Goal: Book appointment/travel/reservation

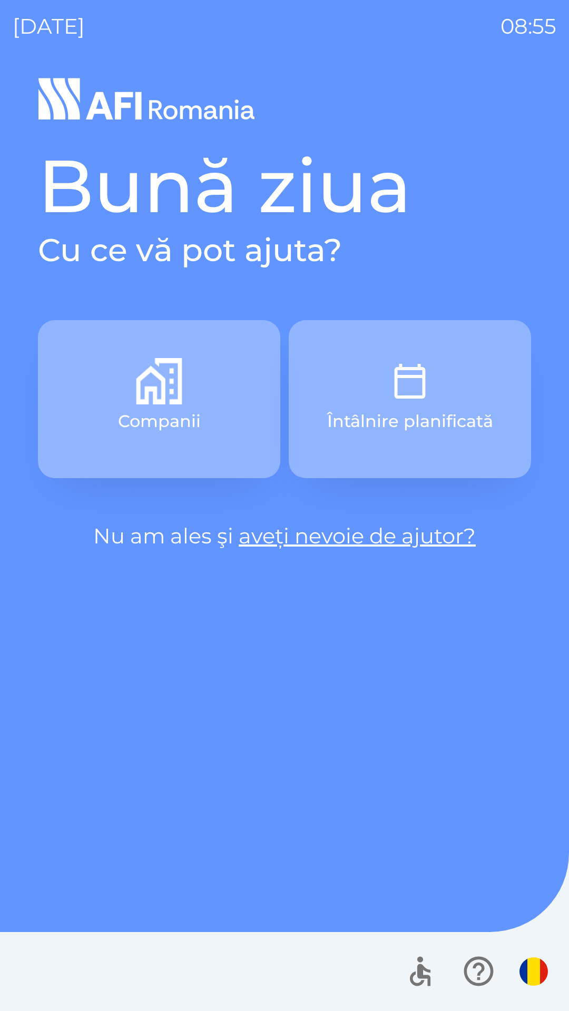
click at [116, 386] on button "Companii" at bounding box center [159, 399] width 242 height 158
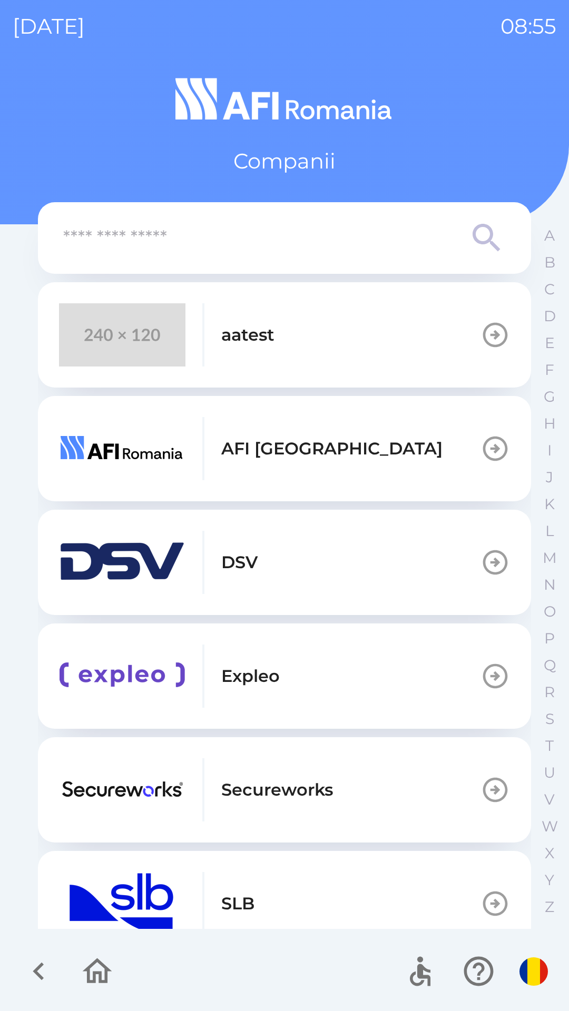
click at [140, 318] on img "button" at bounding box center [122, 334] width 126 height 63
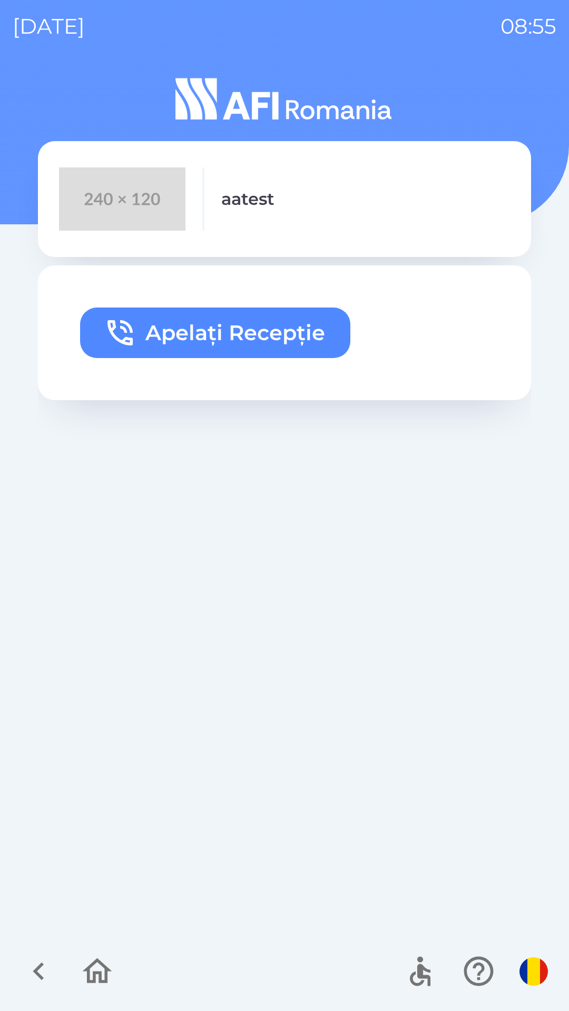
click at [156, 334] on button "Apelați Recepție" at bounding box center [215, 332] width 270 height 51
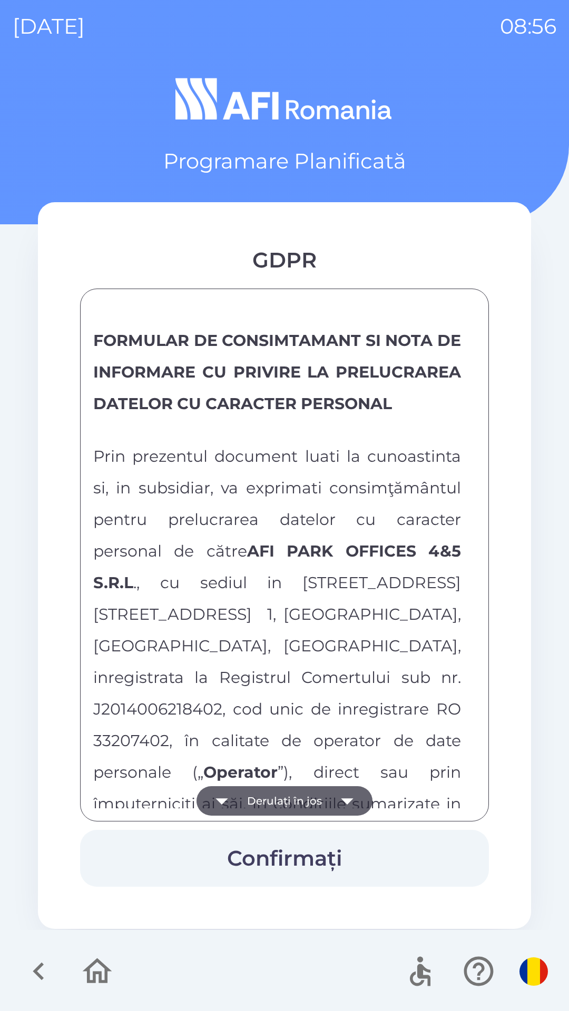
click at [242, 796] on button "Derulați în jos" at bounding box center [284, 800] width 176 height 29
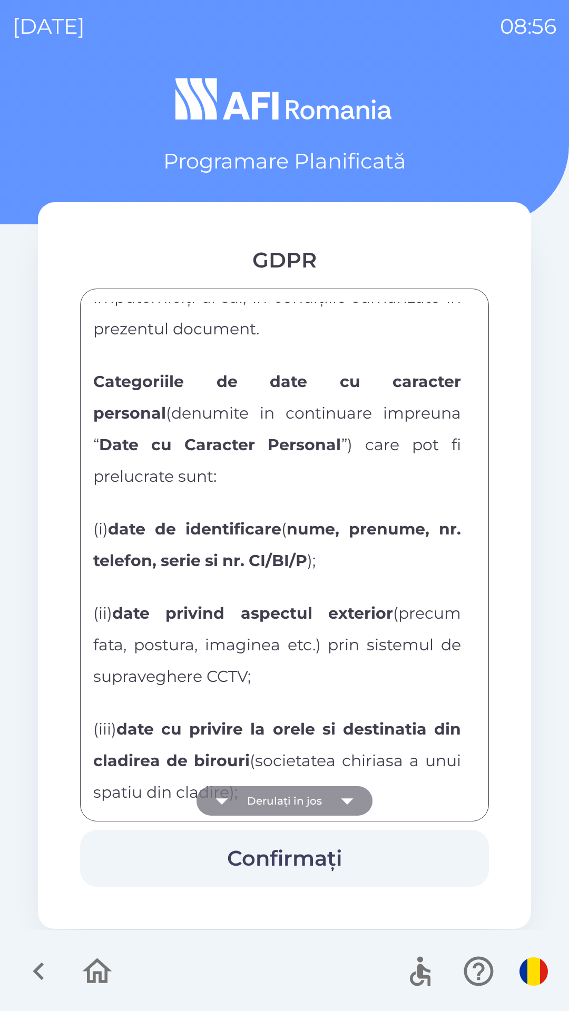
click at [242, 797] on button "Derulați în jos" at bounding box center [284, 800] width 176 height 29
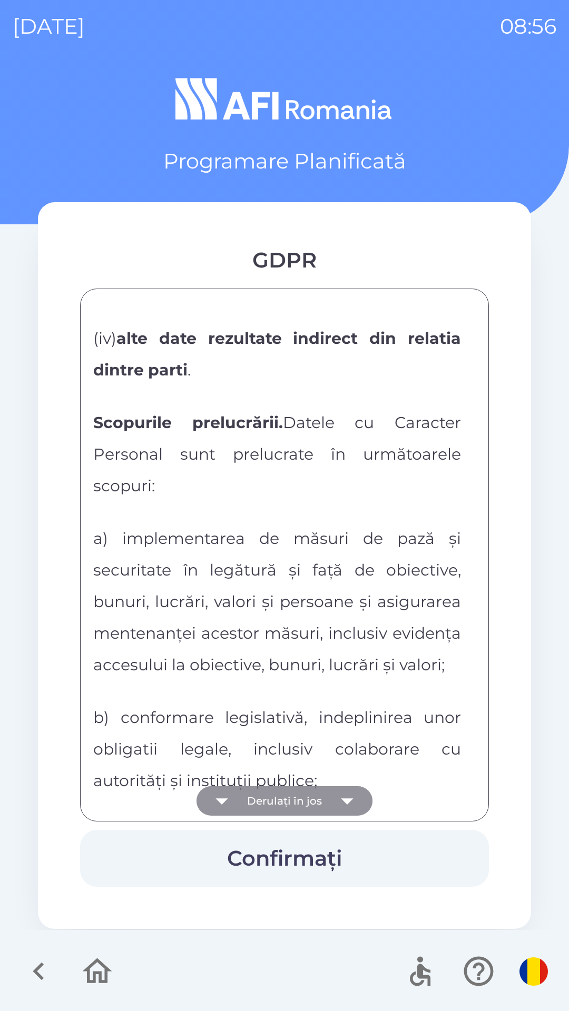
click at [252, 793] on button "Derulați în jos" at bounding box center [284, 800] width 176 height 29
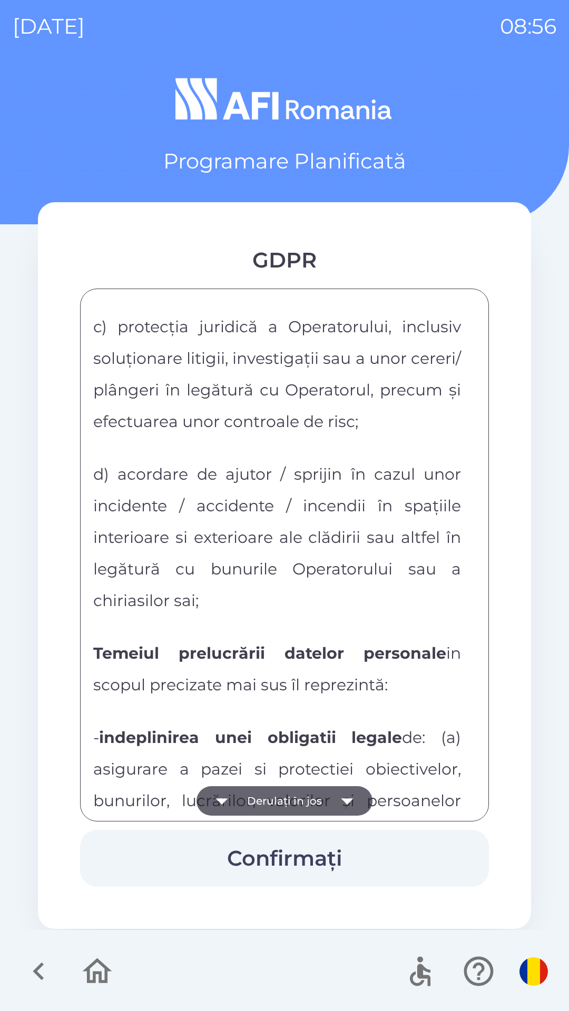
click at [256, 793] on button "Derulați în jos" at bounding box center [284, 800] width 176 height 29
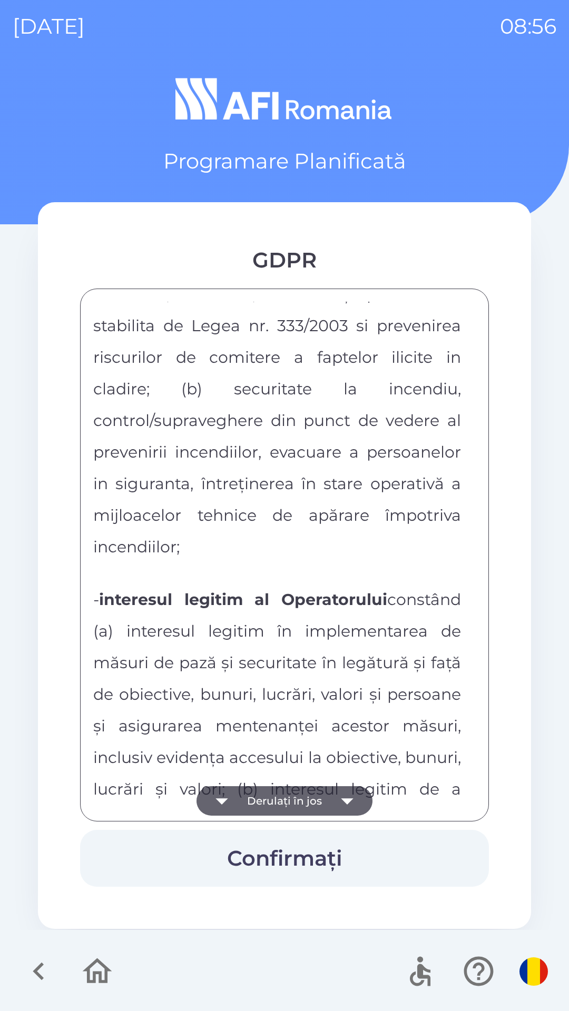
click at [257, 794] on button "Derulați în jos" at bounding box center [284, 800] width 176 height 29
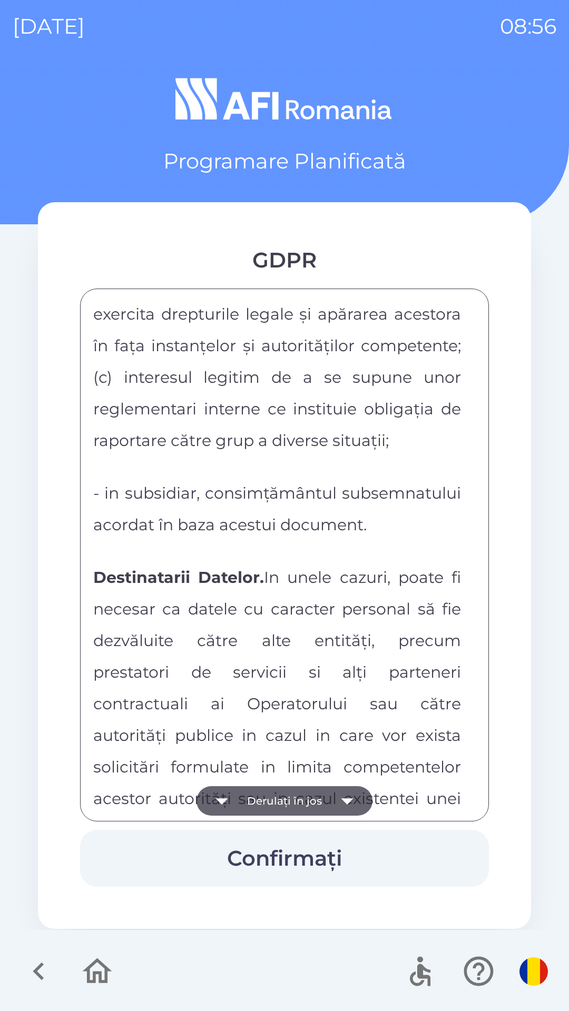
click at [254, 802] on button "Derulați în jos" at bounding box center [284, 800] width 176 height 29
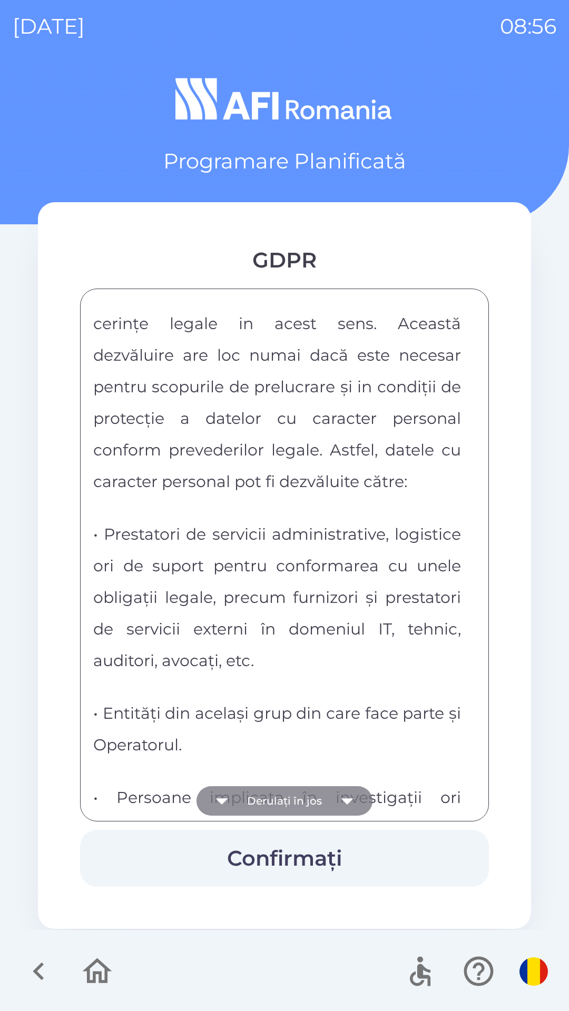
click at [255, 796] on button "Derulați în jos" at bounding box center [284, 800] width 176 height 29
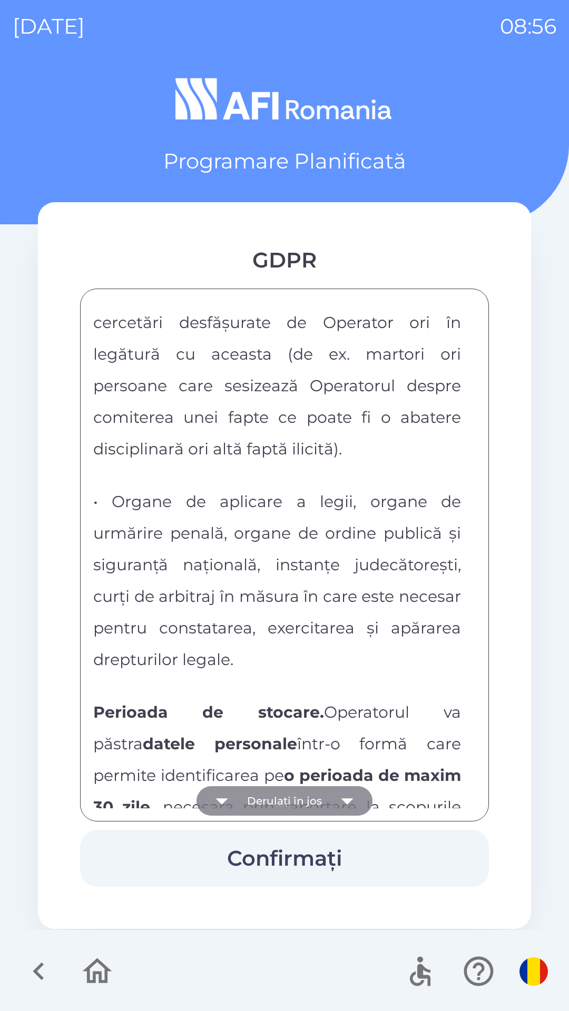
click at [256, 797] on button "Derulați în jos" at bounding box center [284, 800] width 176 height 29
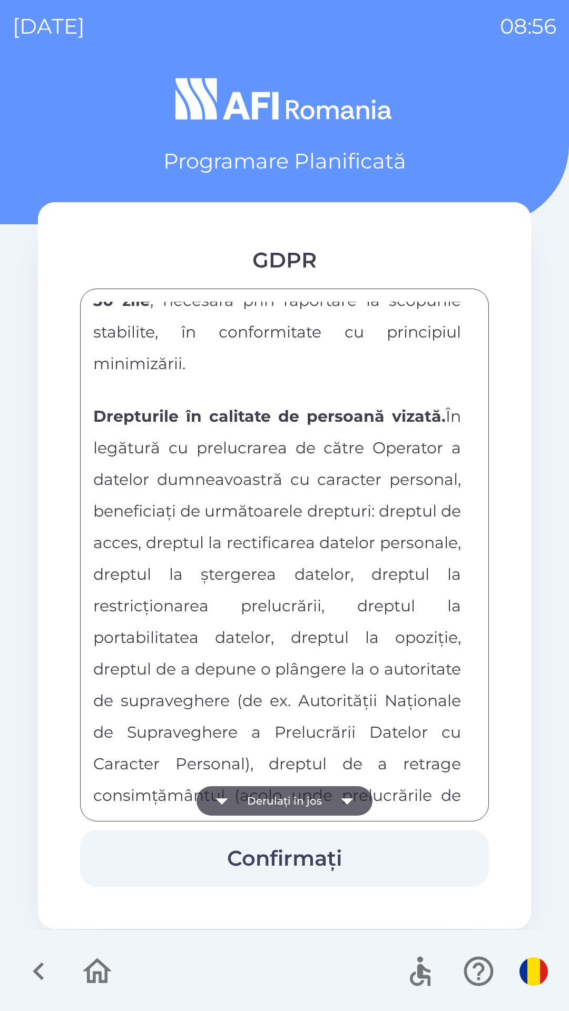
click at [254, 803] on button "Derulați în jos" at bounding box center [284, 800] width 176 height 29
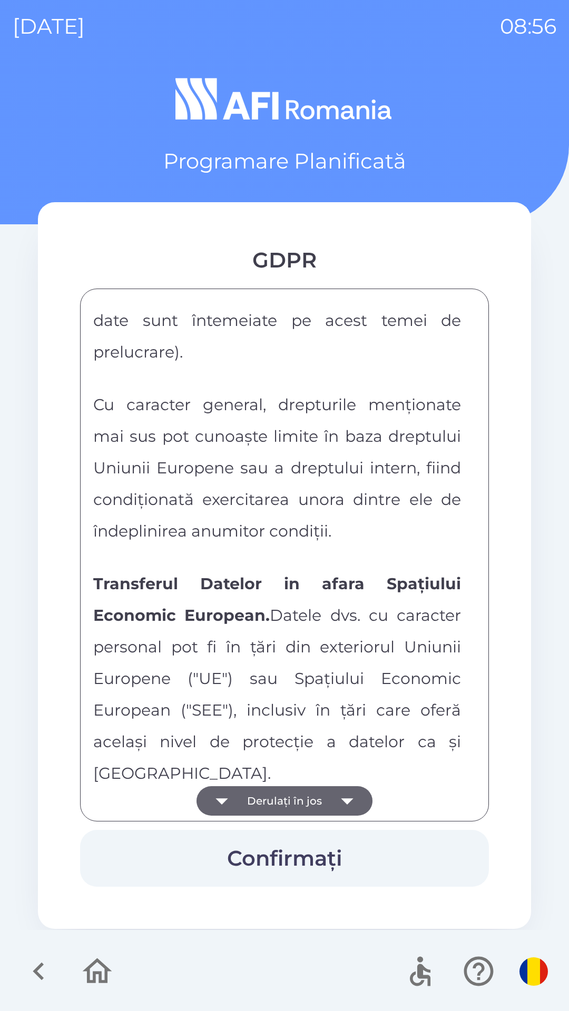
click at [255, 802] on button "Derulați în jos" at bounding box center [284, 800] width 176 height 29
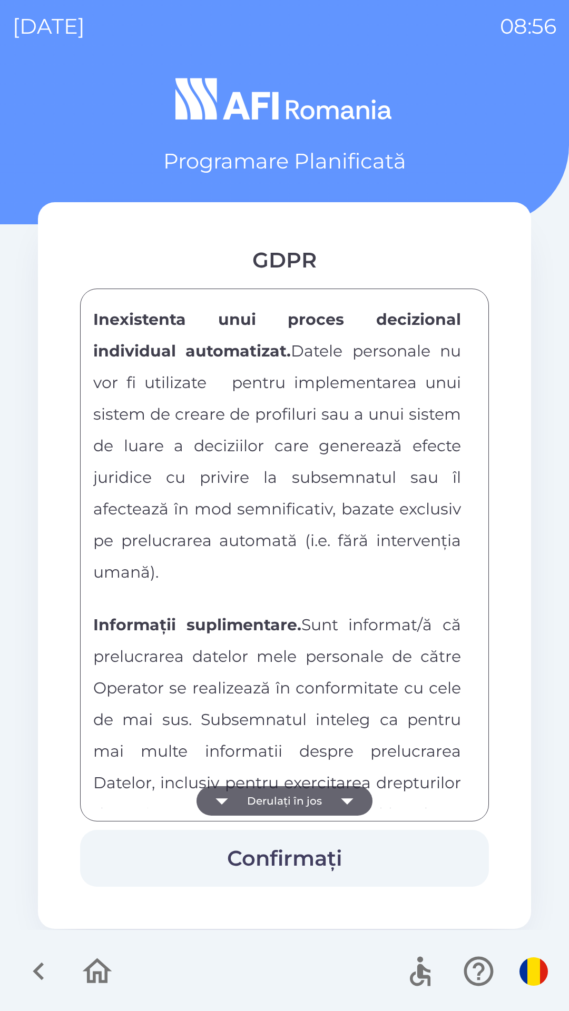
click at [256, 797] on button "Derulați în jos" at bounding box center [284, 800] width 176 height 29
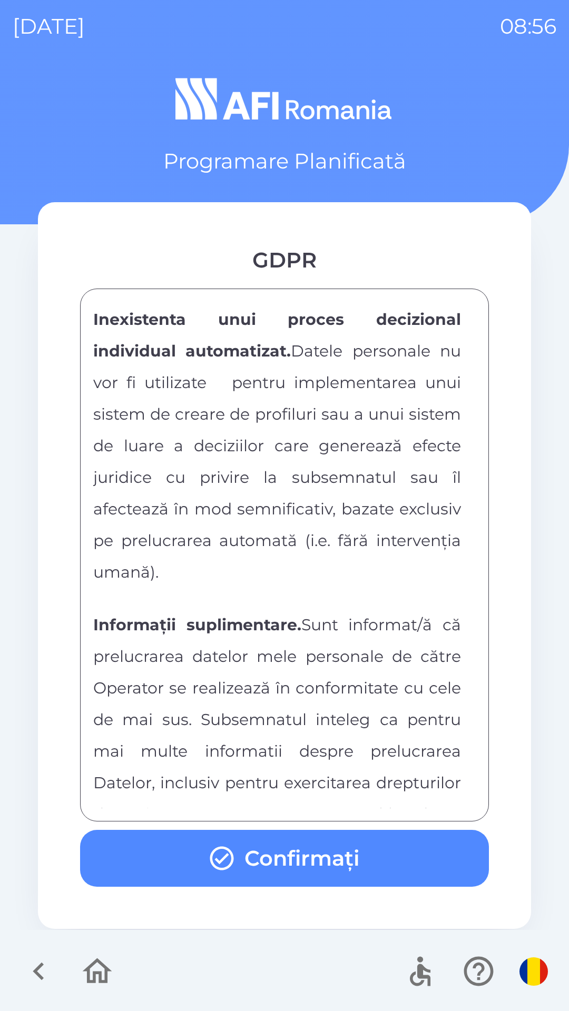
scroll to position [5538, 0]
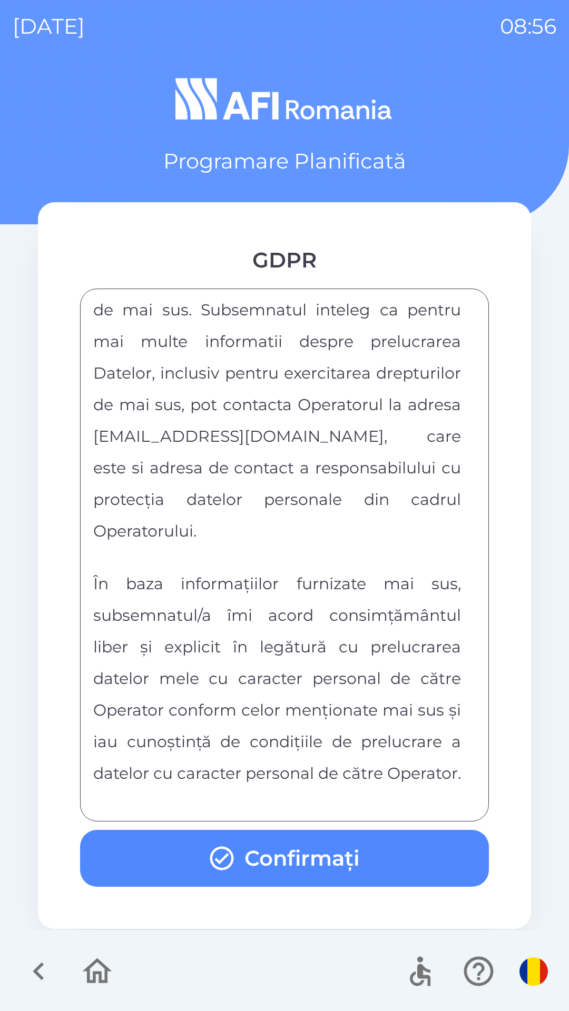
click at [262, 797] on div "FORMULAR DE CONSIMTAMANT SI NOTA DE INFORMARE CU PRIVIRE LA PRELUCRAREA DATELOR…" at bounding box center [284, 555] width 382 height 507
click at [262, 803] on div "FORMULAR DE CONSIMTAMANT SI NOTA DE INFORMARE CU PRIVIRE LA PRELUCRAREA DATELOR…" at bounding box center [284, 555] width 382 height 507
click at [241, 858] on button "Confirmați" at bounding box center [284, 858] width 409 height 57
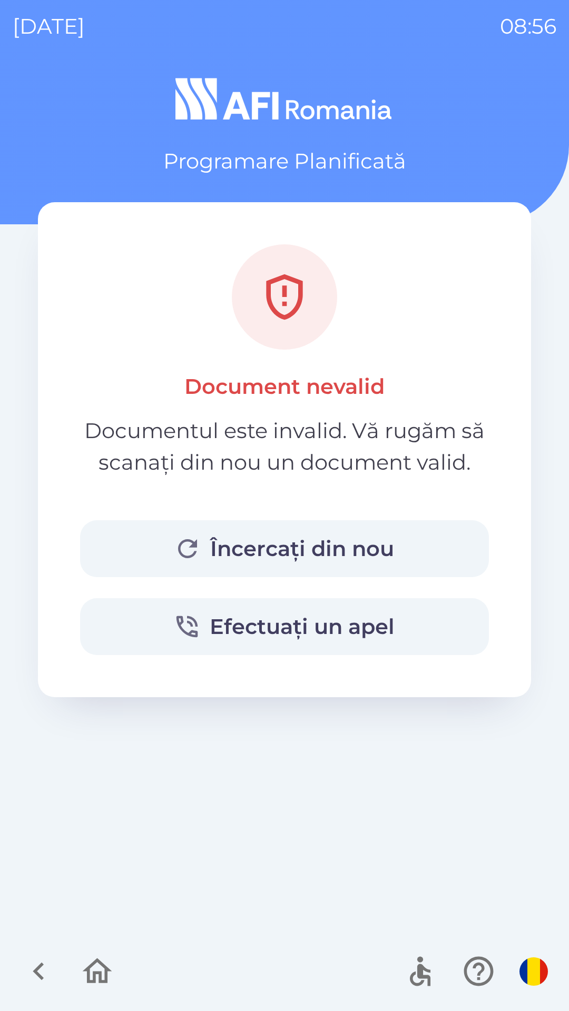
click at [194, 540] on icon "button" at bounding box center [187, 548] width 28 height 28
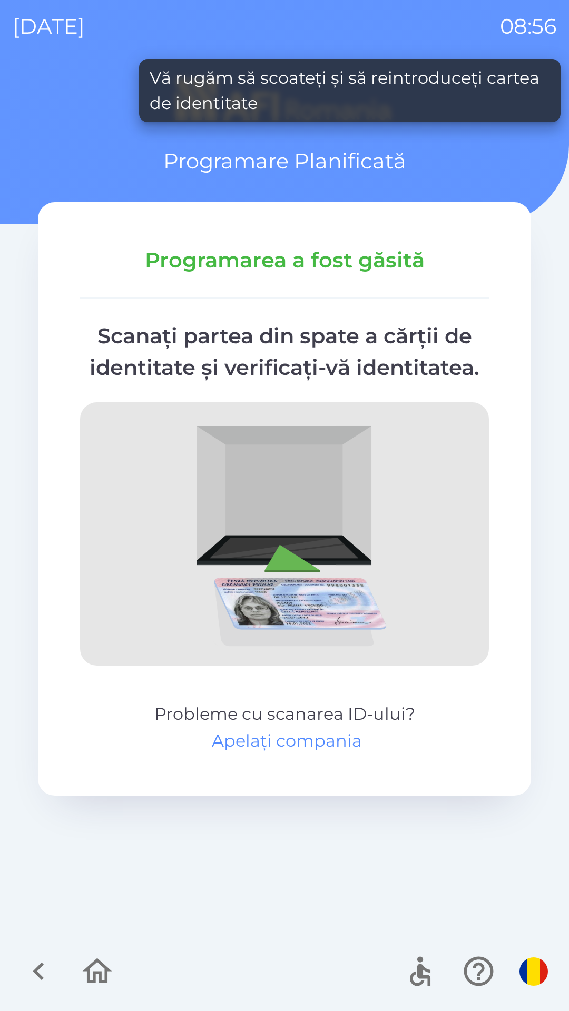
click at [253, 739] on button "Apelați compania" at bounding box center [287, 740] width 150 height 25
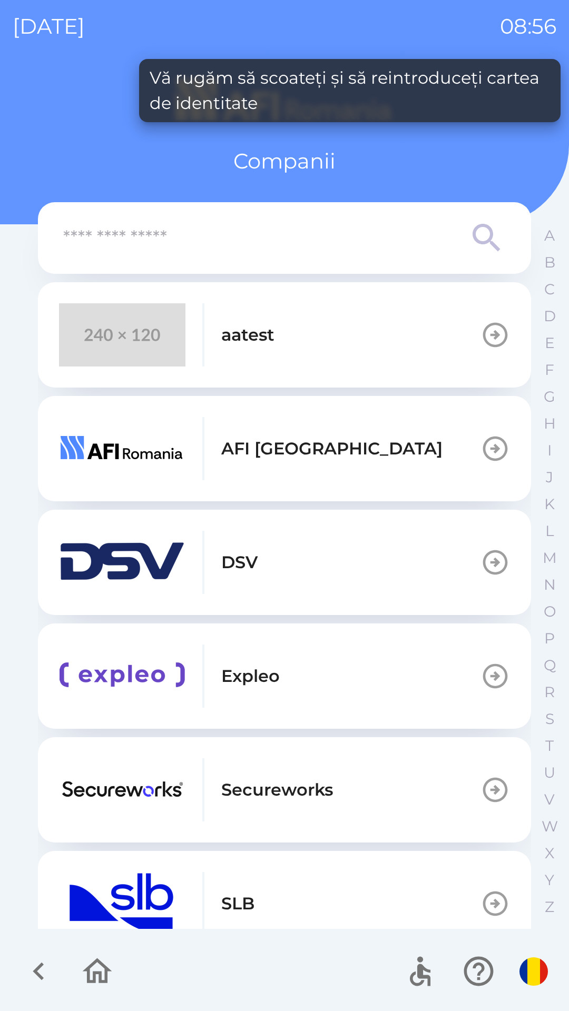
click at [80, 977] on icon "button" at bounding box center [97, 971] width 35 height 35
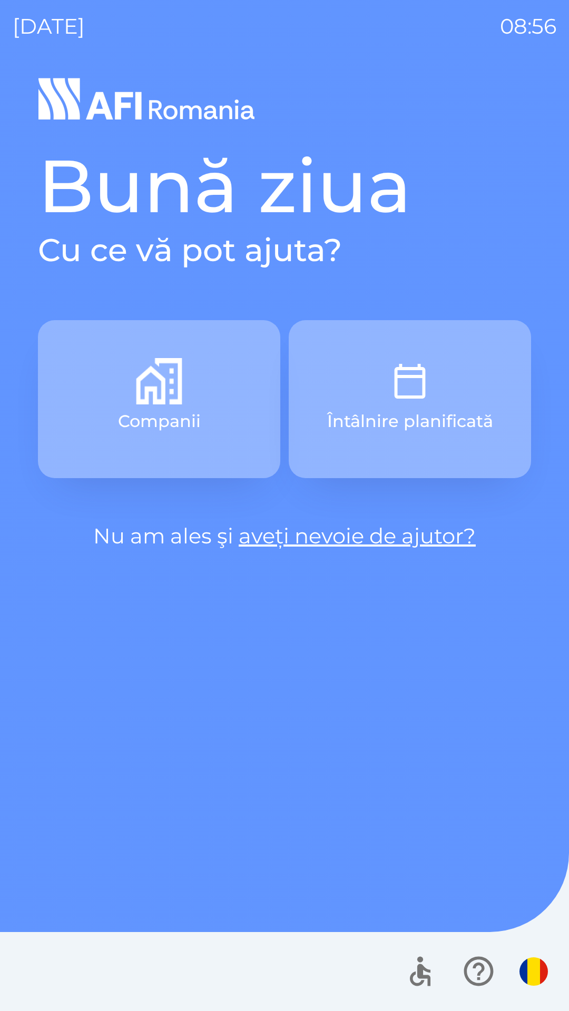
click at [103, 363] on button "Companii" at bounding box center [159, 399] width 242 height 158
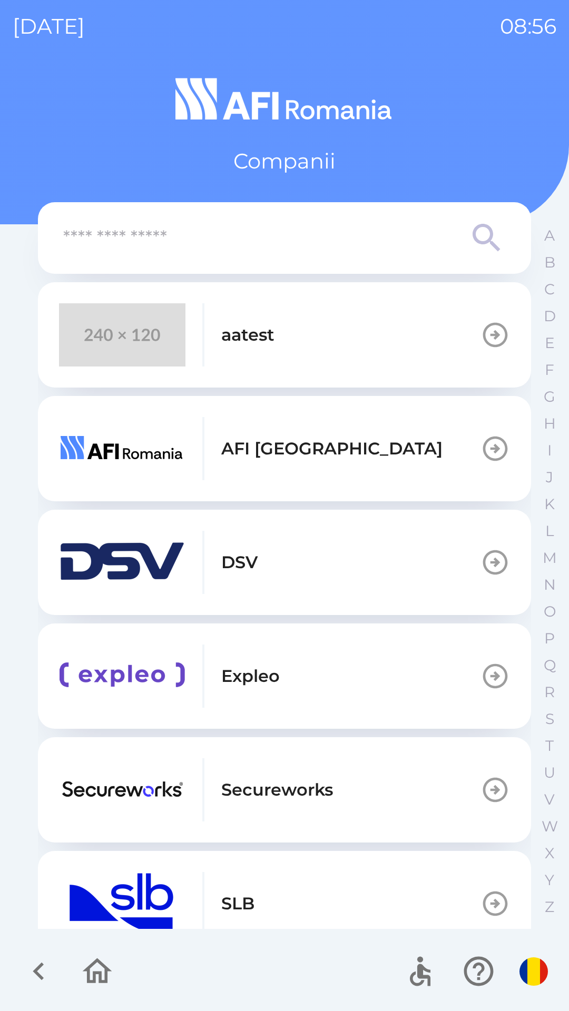
click at [198, 343] on div "aatest" at bounding box center [166, 334] width 215 height 63
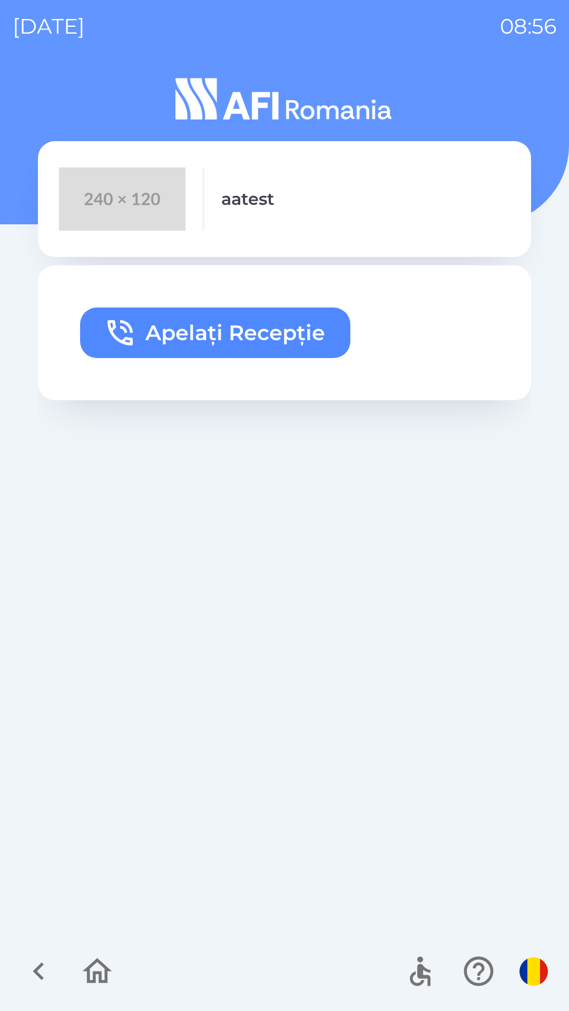
click at [181, 346] on button "Apelați Recepție" at bounding box center [215, 332] width 270 height 51
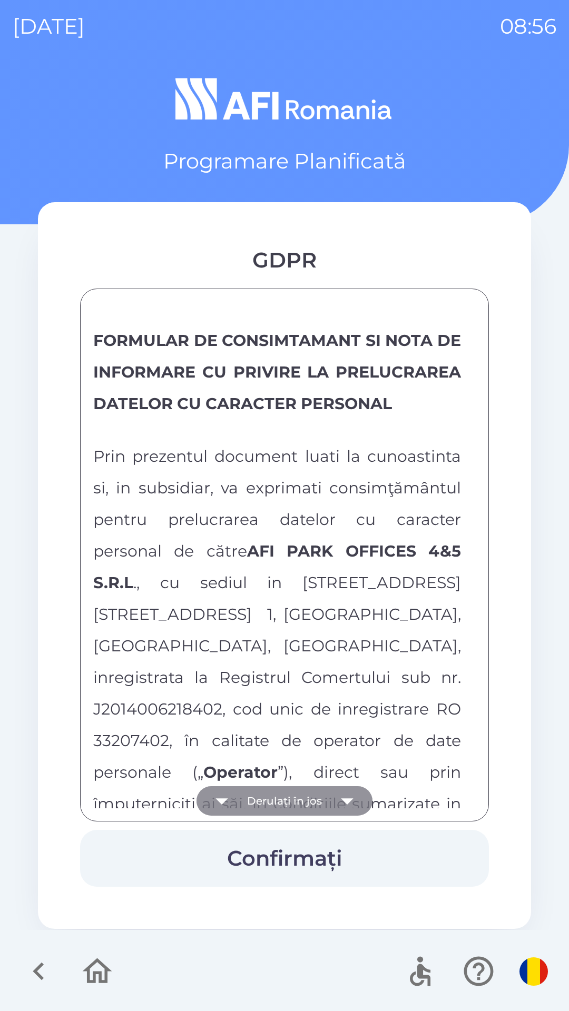
click at [276, 790] on button "Derulați în jos" at bounding box center [284, 800] width 176 height 29
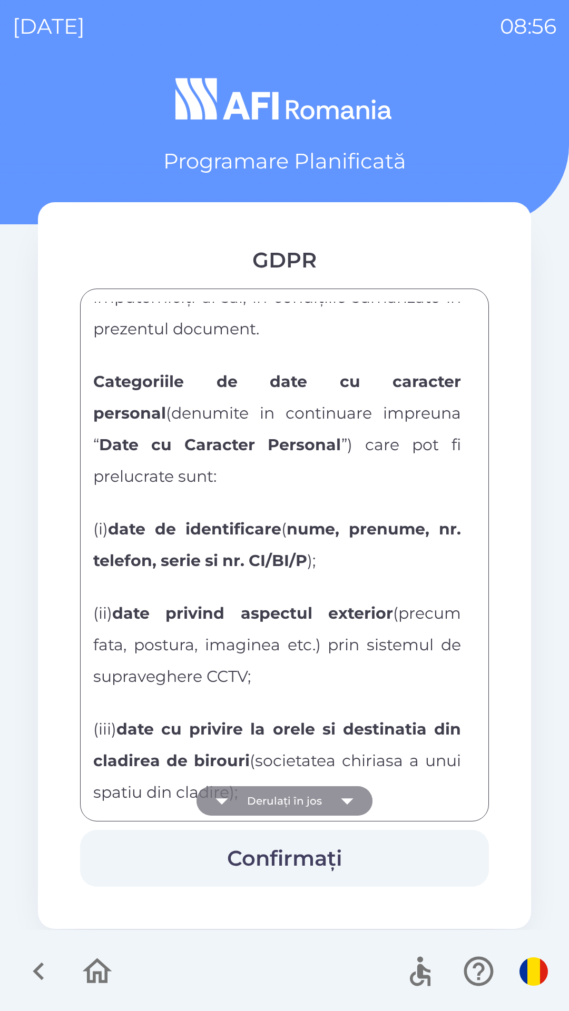
click at [274, 790] on button "Derulați în jos" at bounding box center [284, 800] width 176 height 29
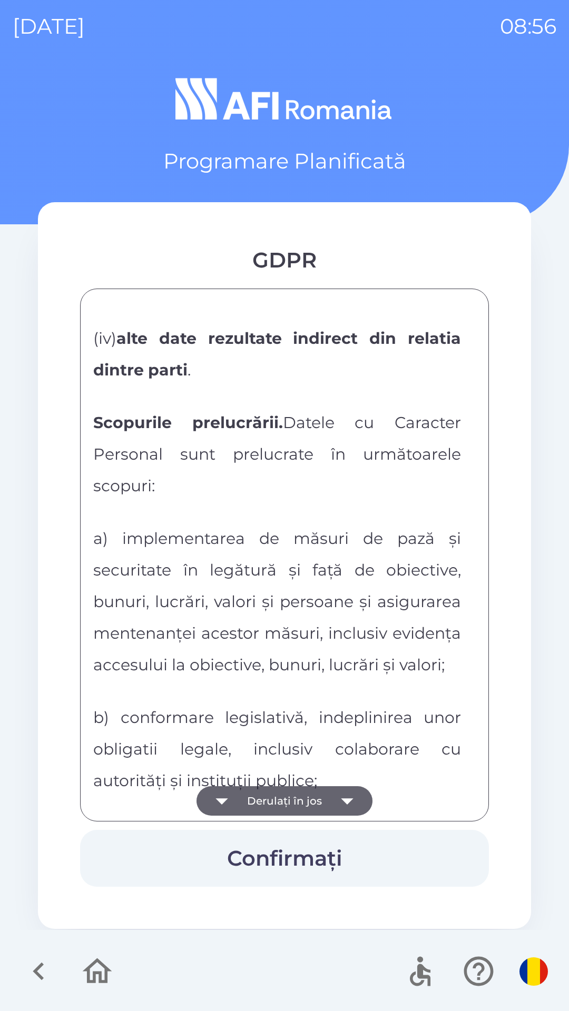
click at [268, 798] on button "Derulați în jos" at bounding box center [284, 800] width 176 height 29
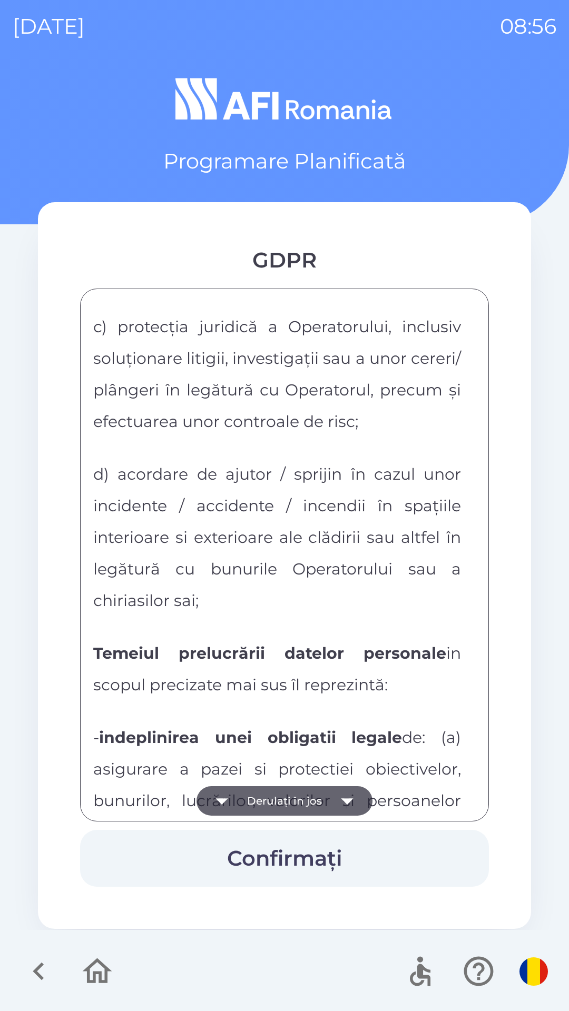
click at [279, 807] on button "Derulați în jos" at bounding box center [284, 800] width 176 height 29
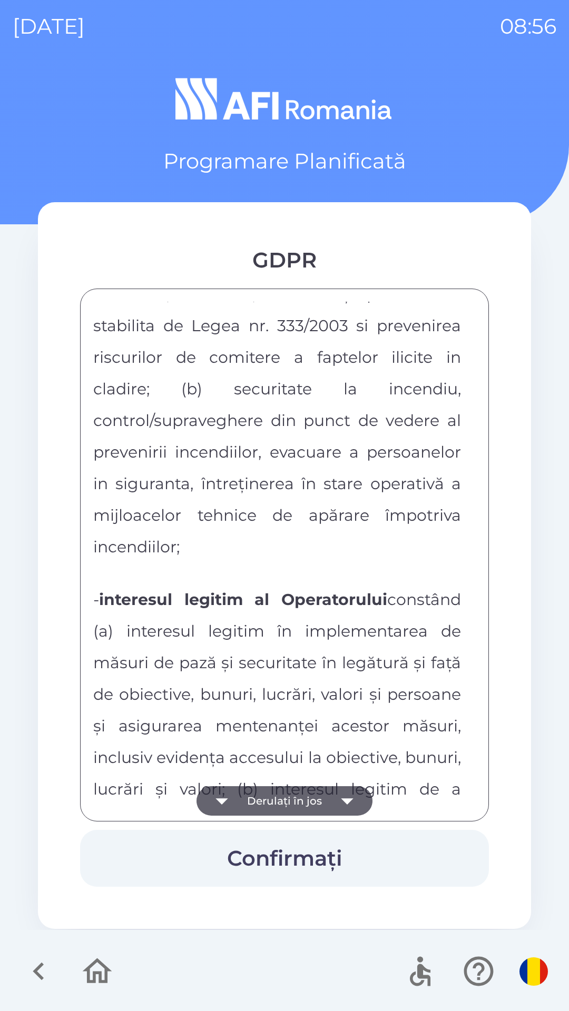
click at [286, 794] on button "Derulați în jos" at bounding box center [284, 800] width 176 height 29
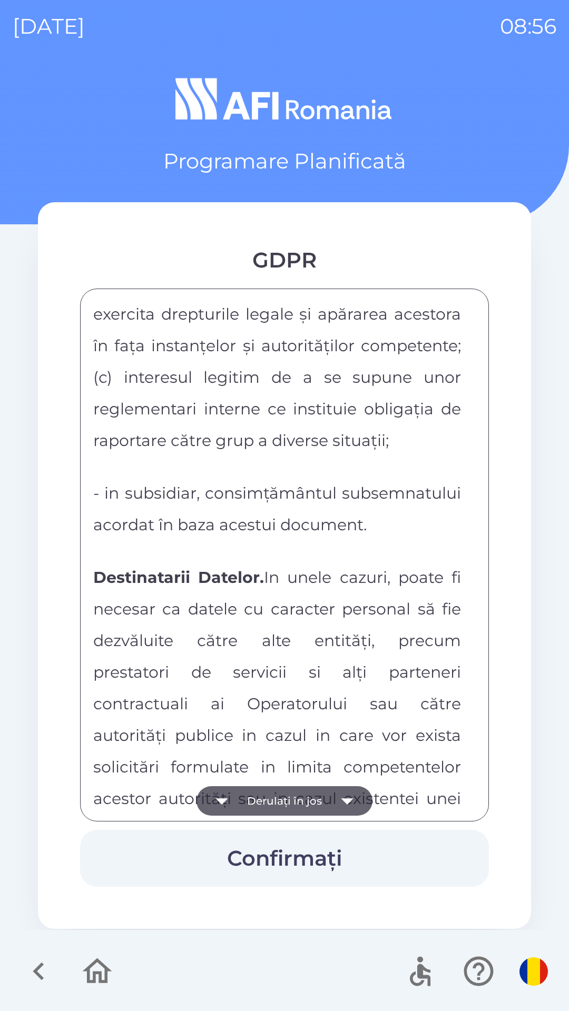
click at [278, 803] on button "Derulați în jos" at bounding box center [284, 800] width 176 height 29
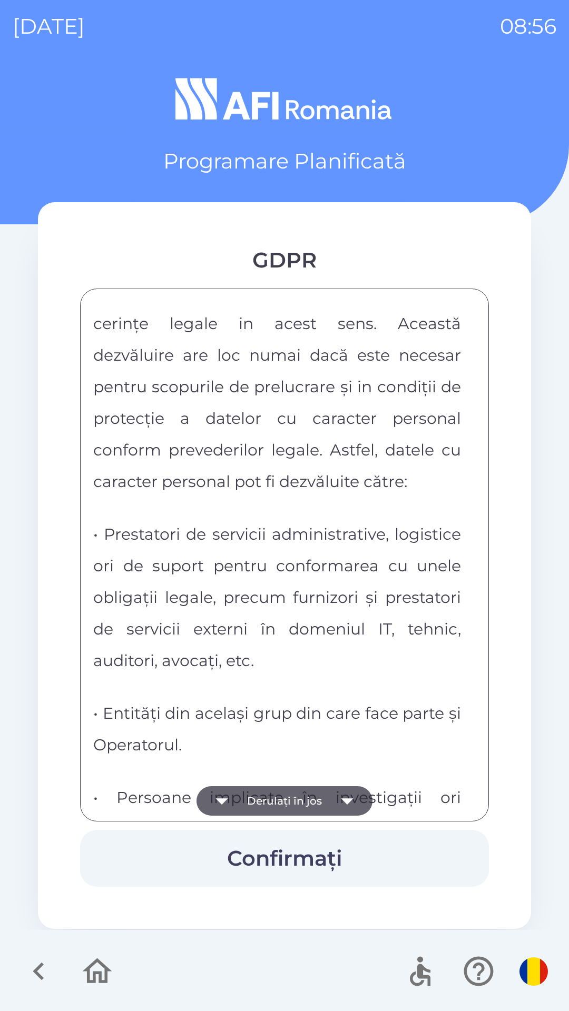
click at [280, 807] on button "Derulați în jos" at bounding box center [284, 800] width 176 height 29
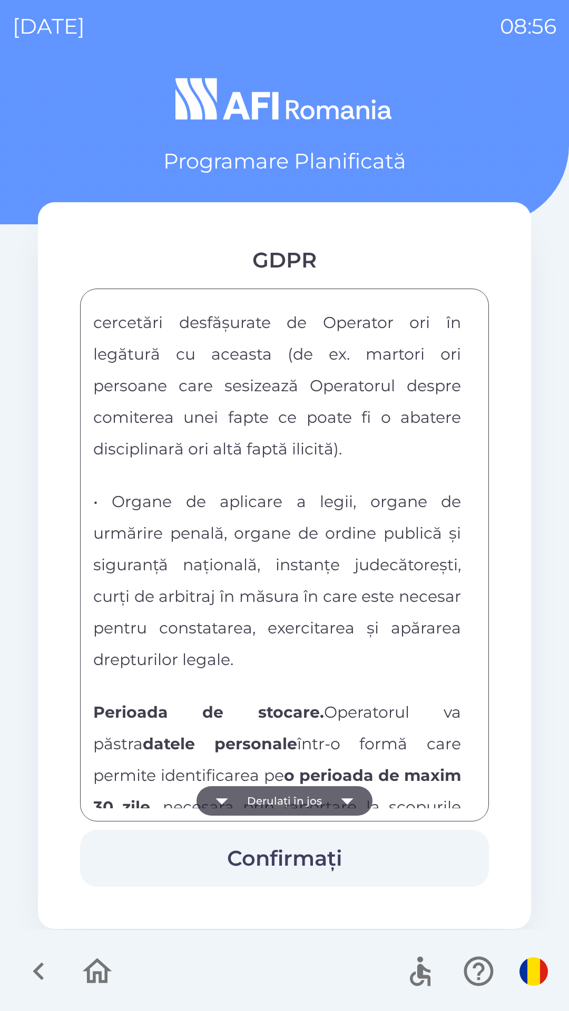
click at [284, 802] on button "Derulați în jos" at bounding box center [284, 800] width 176 height 29
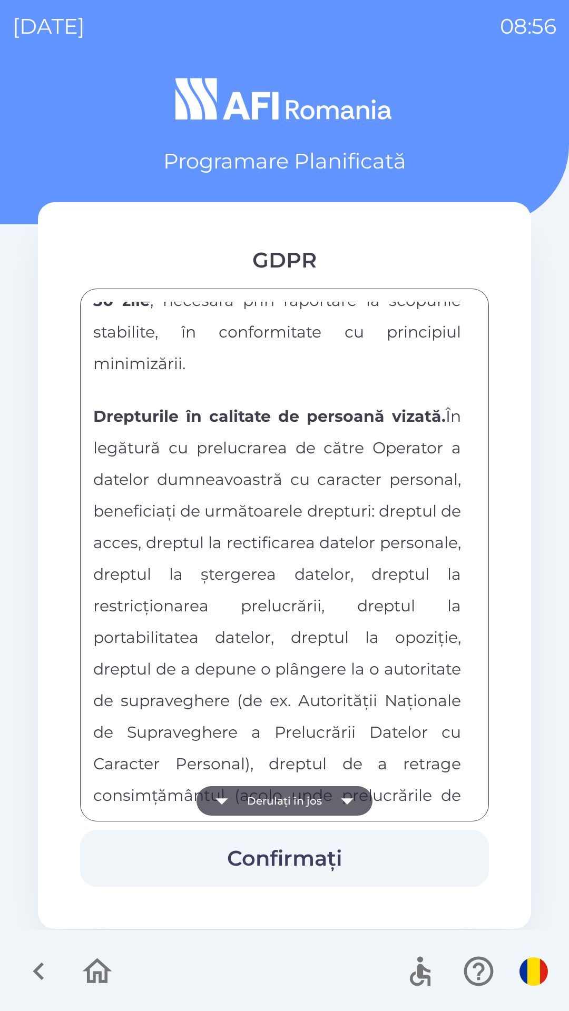
click at [279, 802] on button "Derulați în jos" at bounding box center [284, 800] width 176 height 29
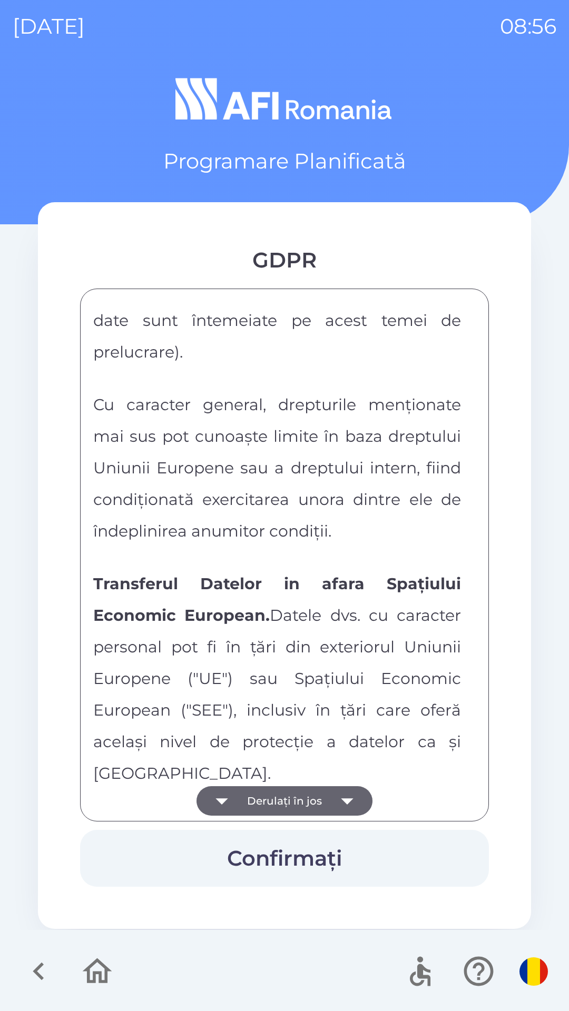
click at [285, 797] on button "Derulați în jos" at bounding box center [284, 800] width 176 height 29
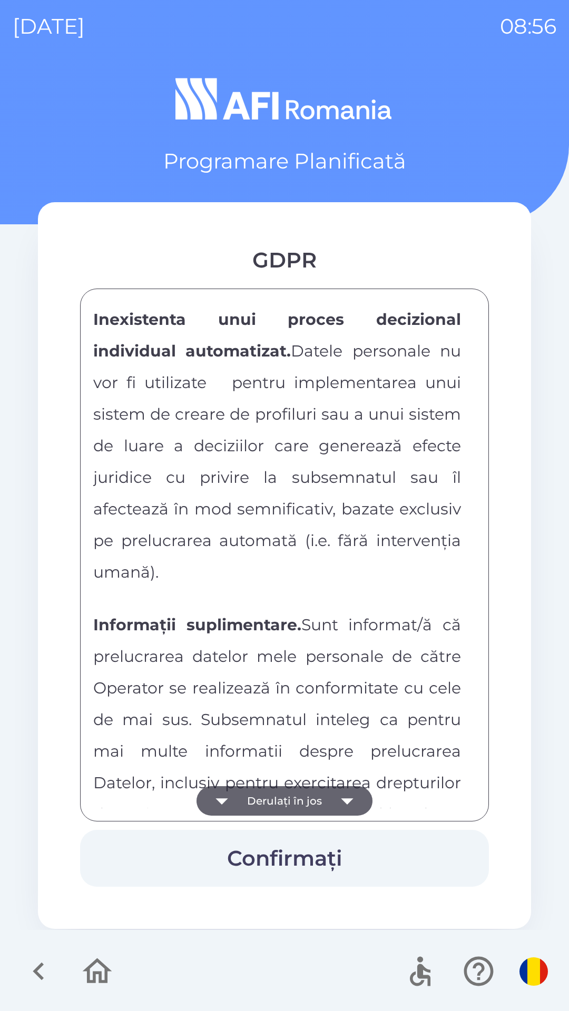
click at [277, 807] on button "Derulați în jos" at bounding box center [284, 800] width 176 height 29
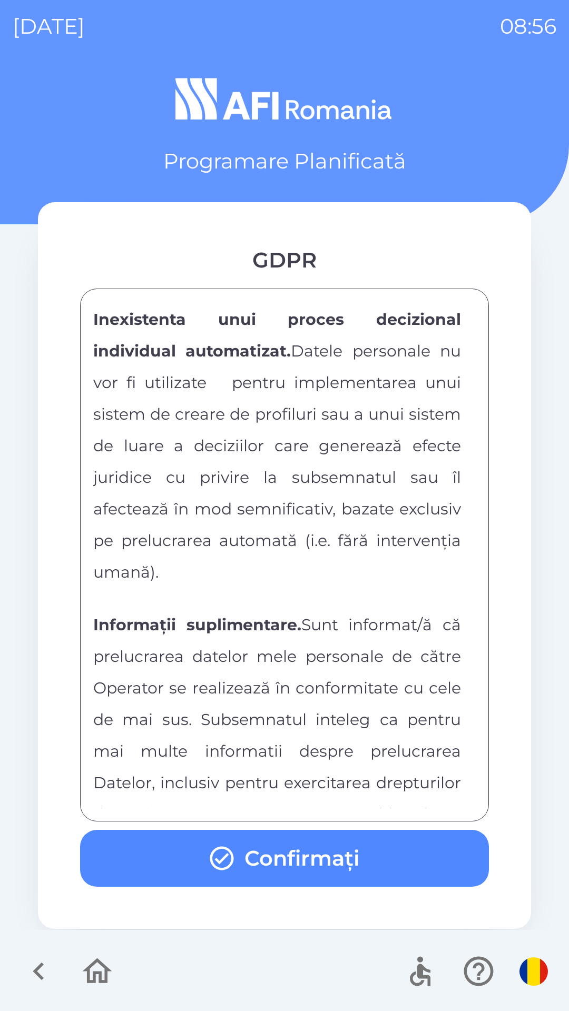
scroll to position [5538, 0]
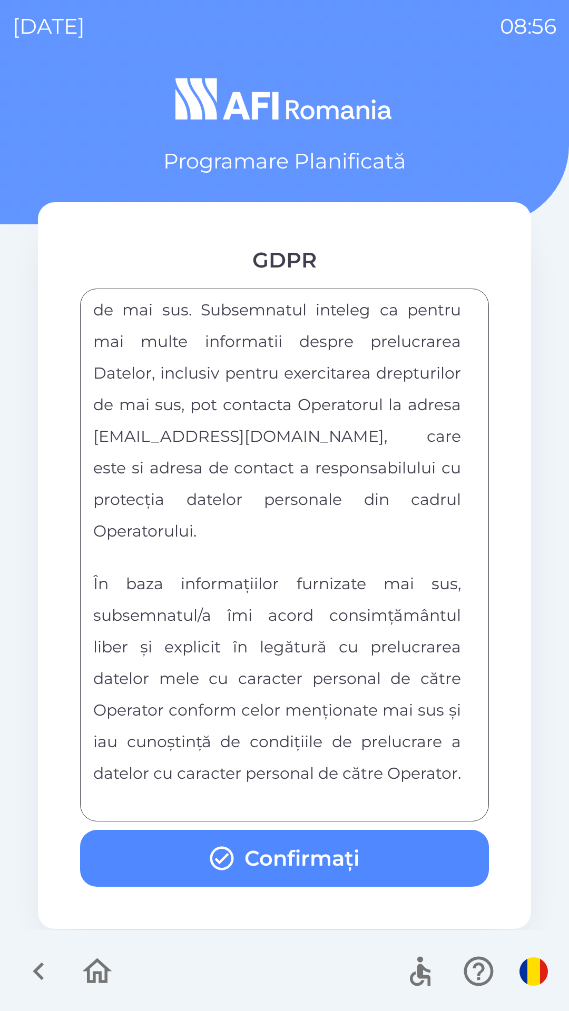
click at [273, 808] on div "FORMULAR DE CONSIMTAMANT SI NOTA DE INFORMARE CU PRIVIRE LA PRELUCRAREA DATELOR…" at bounding box center [284, 555] width 409 height 533
click at [275, 868] on button "Confirmați" at bounding box center [284, 858] width 409 height 57
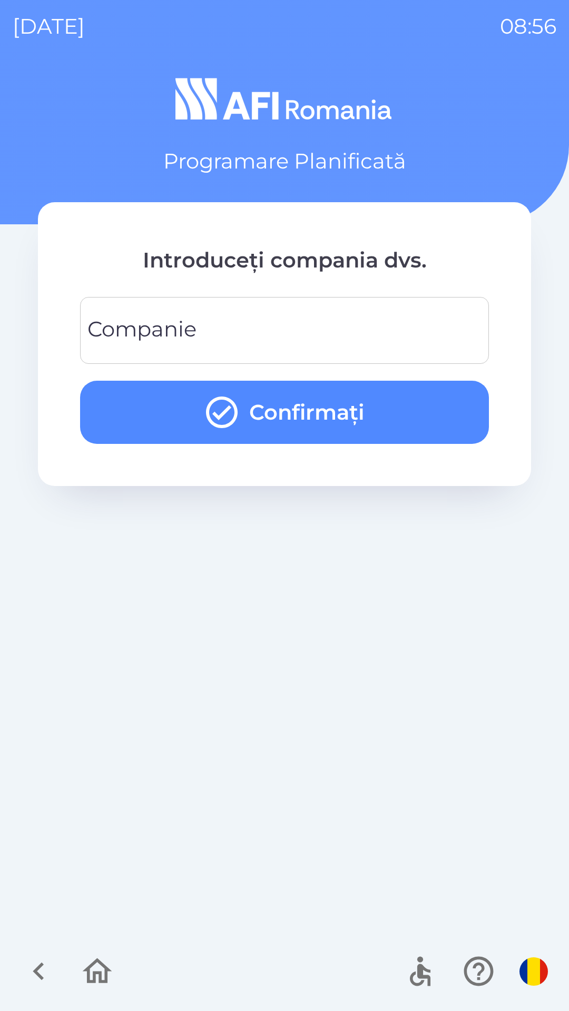
click at [124, 322] on div "Companie Companie" at bounding box center [284, 330] width 409 height 67
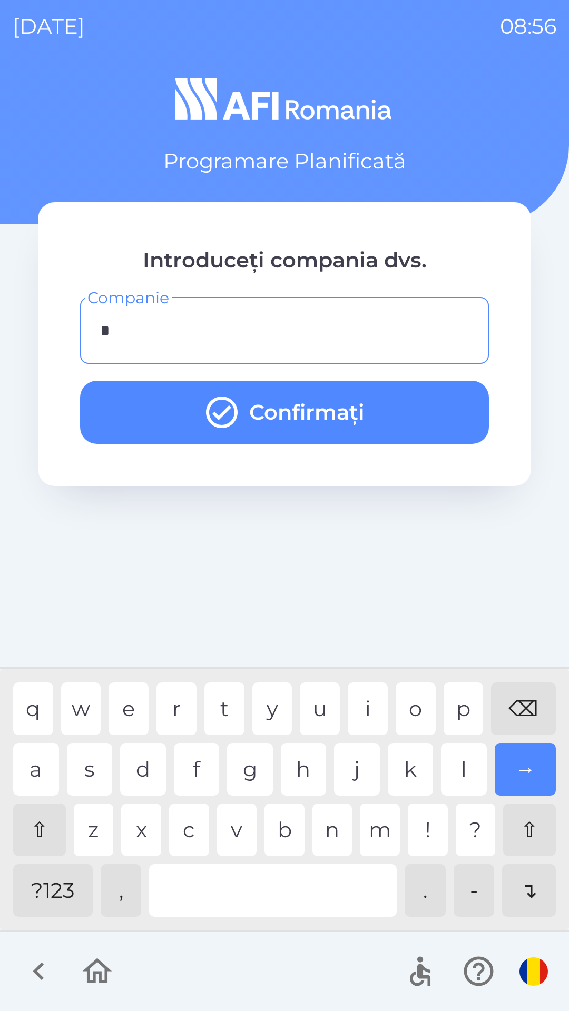
click at [225, 701] on div "t" at bounding box center [224, 708] width 40 height 53
type input "**"
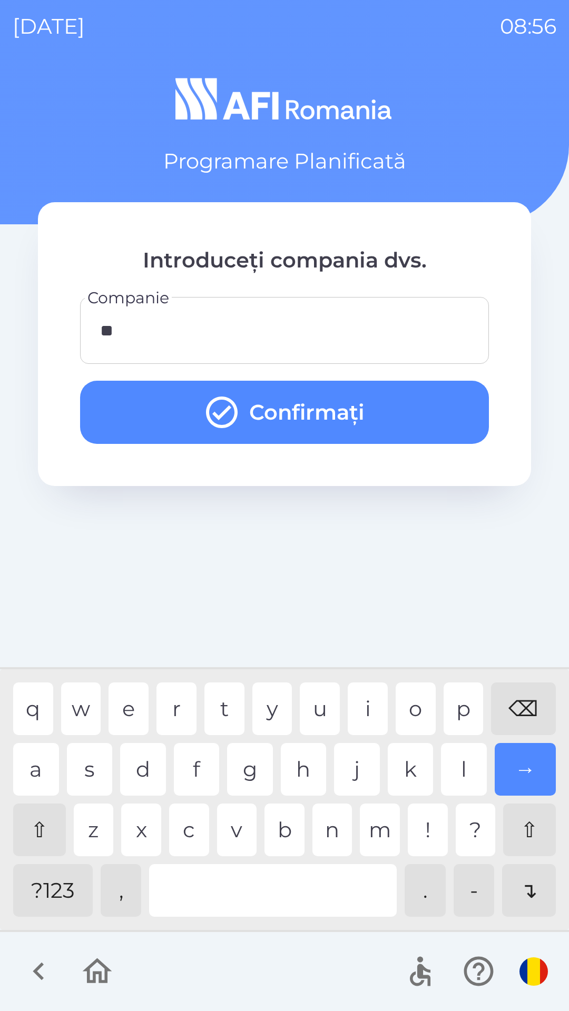
click at [331, 694] on div "u" at bounding box center [320, 708] width 40 height 53
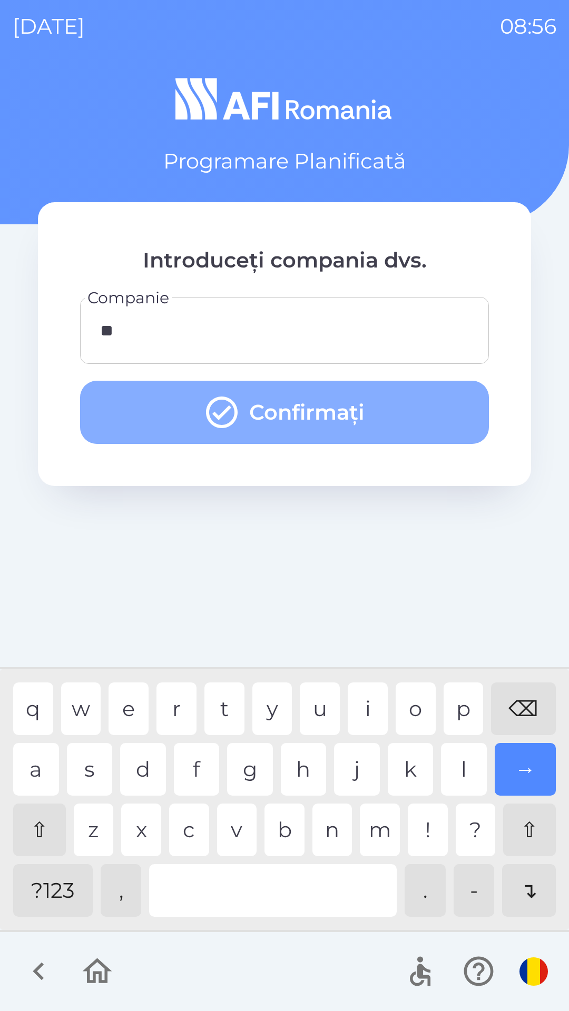
click at [191, 422] on button "Confirmați" at bounding box center [284, 412] width 409 height 63
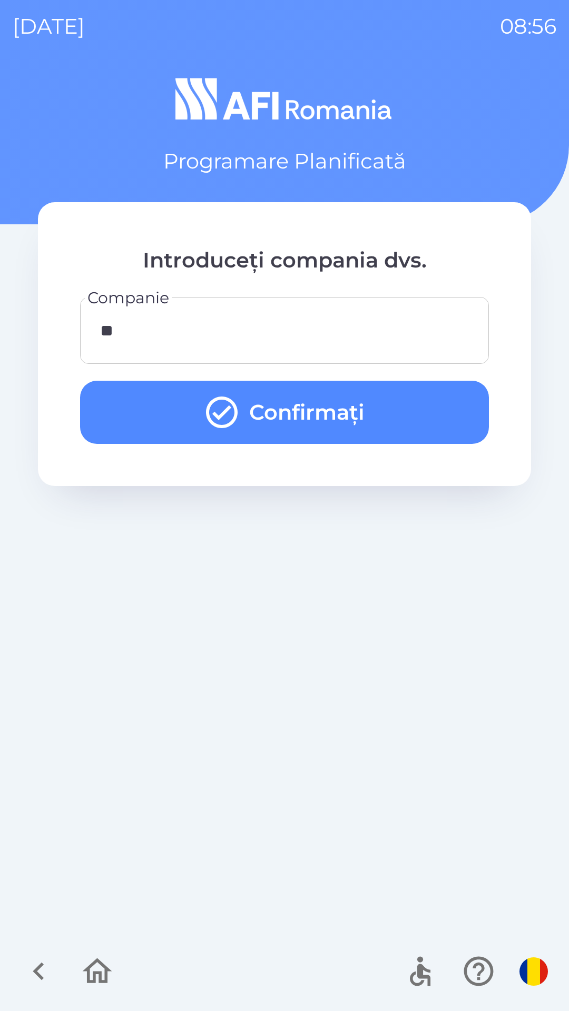
click at [152, 396] on button "Confirmați" at bounding box center [284, 412] width 409 height 63
click at [156, 436] on button "Confirmați" at bounding box center [284, 412] width 409 height 63
click at [155, 431] on button "Confirmați" at bounding box center [284, 412] width 409 height 63
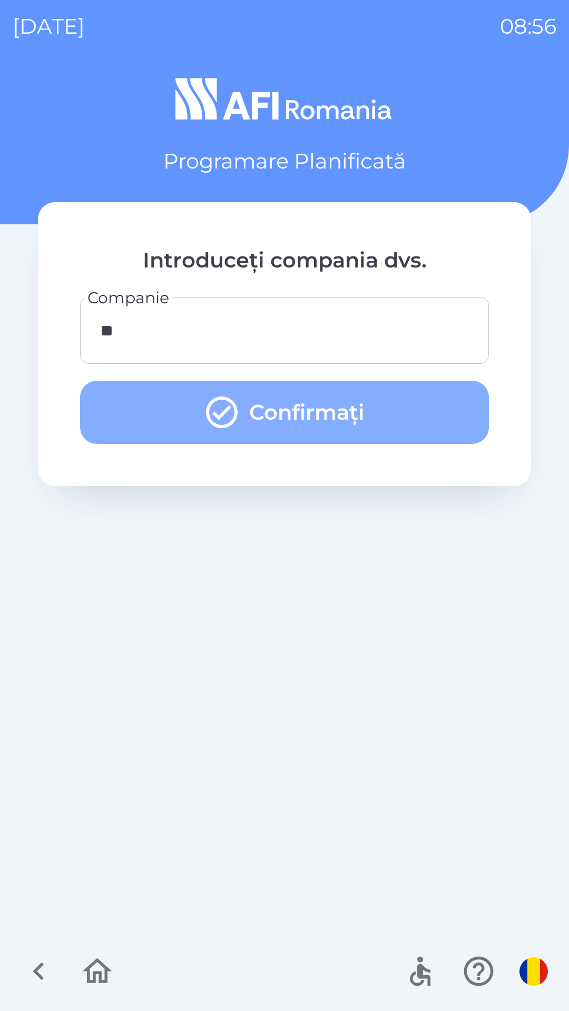
click at [160, 411] on button "Confirmați" at bounding box center [284, 412] width 409 height 63
click at [172, 408] on button "Confirmați" at bounding box center [284, 412] width 409 height 63
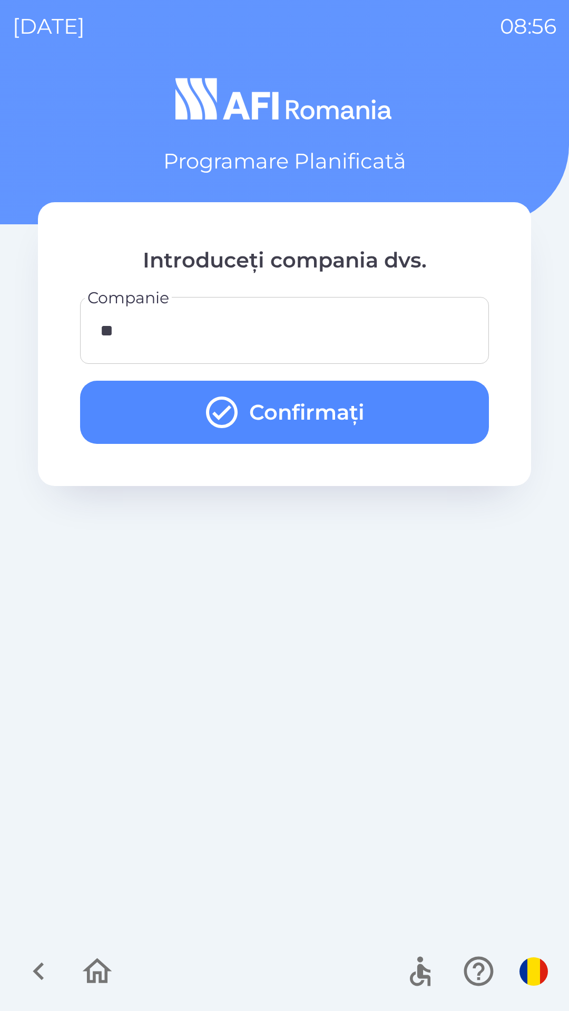
click at [181, 419] on button "Confirmați" at bounding box center [284, 412] width 409 height 63
